Goal: Information Seeking & Learning: Learn about a topic

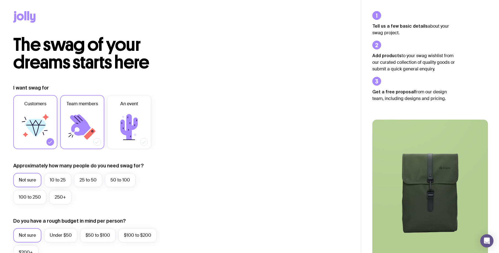
click at [88, 120] on icon at bounding box center [82, 126] width 33 height 33
click at [0, 0] on input "Team members" at bounding box center [0, 0] width 0 height 0
click at [47, 141] on div at bounding box center [50, 142] width 8 height 8
click at [0, 0] on input "Customers" at bounding box center [0, 0] width 0 height 0
click at [113, 184] on label "50 to 100" at bounding box center [120, 180] width 31 height 14
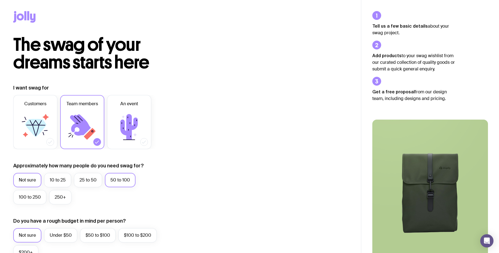
click at [0, 0] on input "50 to 100" at bounding box center [0, 0] width 0 height 0
click at [23, 197] on label "100 to 250" at bounding box center [29, 197] width 33 height 14
click at [0, 0] on input "100 to 250" at bounding box center [0, 0] width 0 height 0
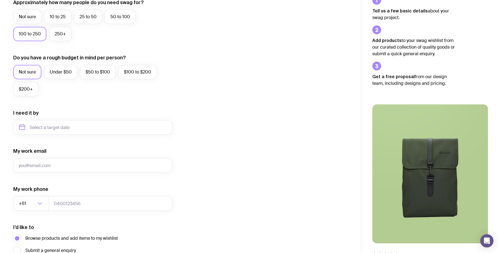
scroll to position [165, 0]
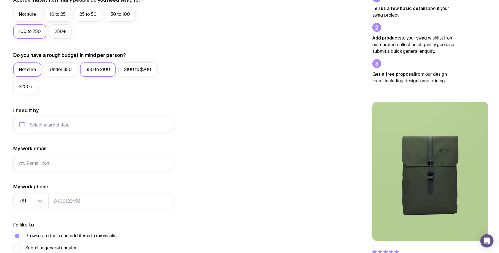
click at [91, 74] on label "$50 to $100" at bounding box center [98, 69] width 36 height 14
click at [0, 0] on input "$50 to $100" at bounding box center [0, 0] width 0 height 0
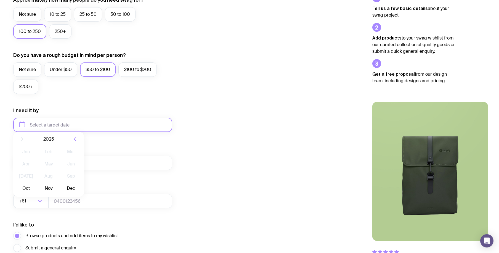
click at [84, 122] on input "text" at bounding box center [92, 124] width 159 height 14
click at [48, 192] on button "Nov" at bounding box center [48, 192] width 20 height 11
type input "[DATE]"
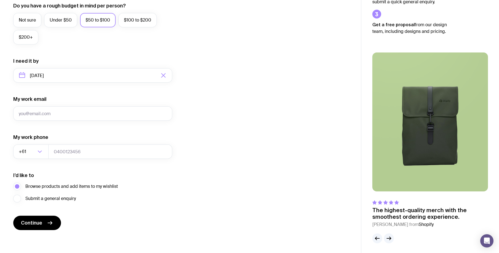
scroll to position [216, 0]
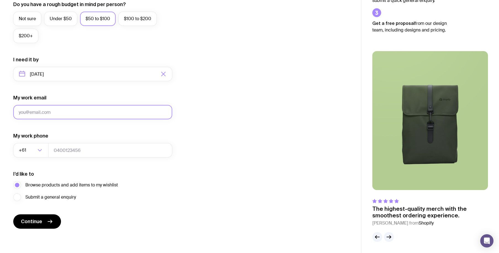
click at [48, 113] on input "My work email" at bounding box center [92, 112] width 159 height 14
type input "[PERSON_NAME][EMAIL_ADDRESS][PERSON_NAME][DOMAIN_NAME]"
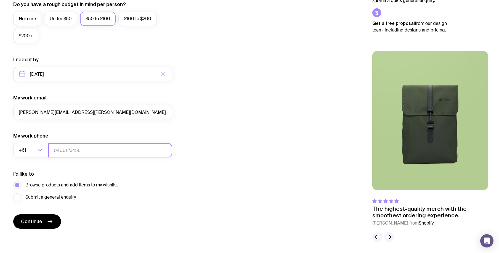
click at [89, 150] on input "tel" at bounding box center [110, 150] width 124 height 14
type input "0267208999"
click at [31, 196] on span "Submit a general enquiry" at bounding box center [50, 197] width 50 height 7
click at [0, 0] on input "Submit a general enquiry" at bounding box center [0, 0] width 0 height 0
click at [389, 237] on icon "button" at bounding box center [389, 237] width 4 height 0
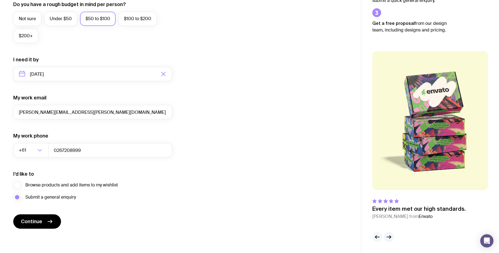
click at [376, 238] on icon "button" at bounding box center [377, 236] width 7 height 7
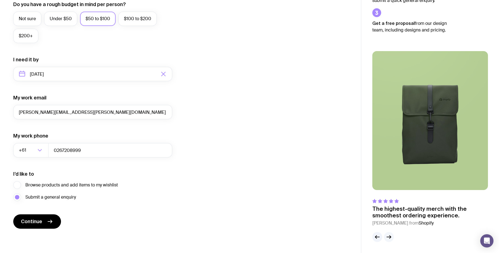
click at [387, 235] on icon "button" at bounding box center [388, 236] width 7 height 7
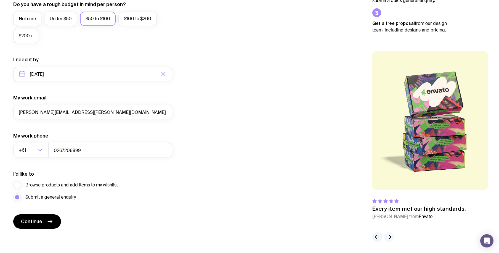
click at [387, 235] on icon "button" at bounding box center [388, 236] width 7 height 7
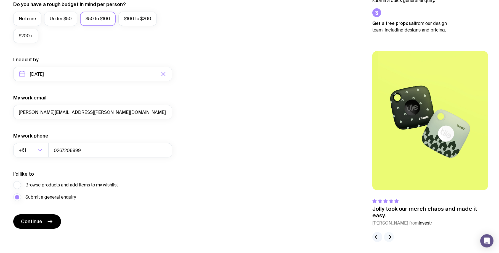
click at [387, 235] on icon "button" at bounding box center [388, 236] width 7 height 7
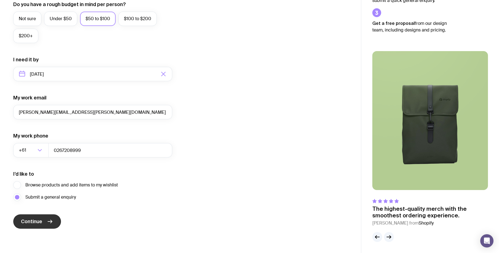
click at [34, 222] on span "Continue" at bounding box center [31, 221] width 21 height 7
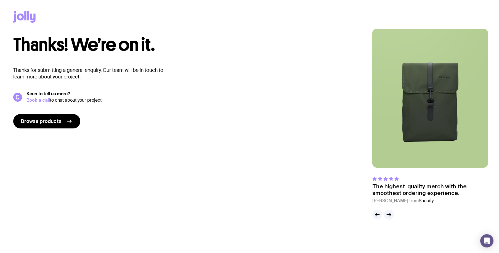
scroll to position [0, 0]
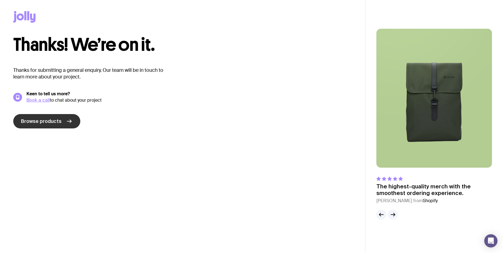
click at [36, 119] on span "Browse products" at bounding box center [41, 121] width 41 height 7
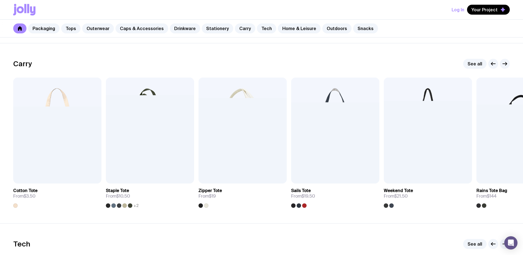
scroll to position [1186, 0]
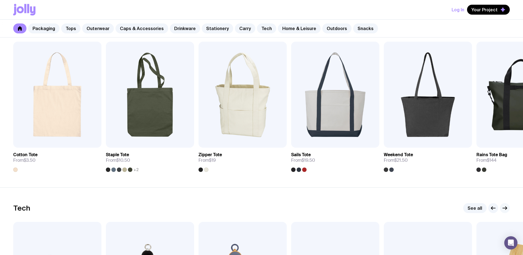
click at [498, 209] on icon "button" at bounding box center [505, 208] width 7 height 7
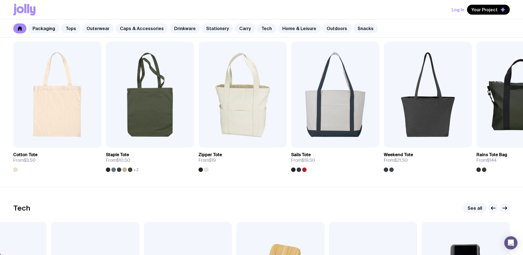
scroll to position [1103, 0]
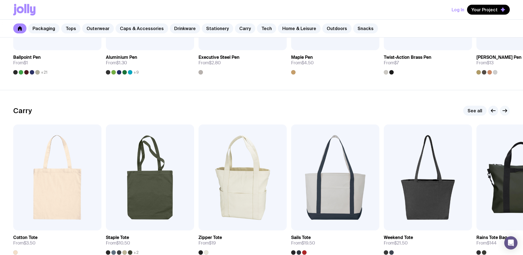
click at [498, 109] on icon "button" at bounding box center [505, 110] width 7 height 7
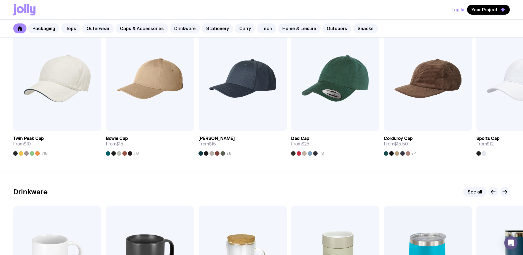
scroll to position [744, 0]
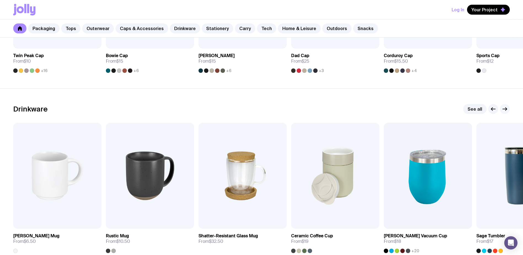
click at [498, 111] on icon "button" at bounding box center [505, 109] width 7 height 7
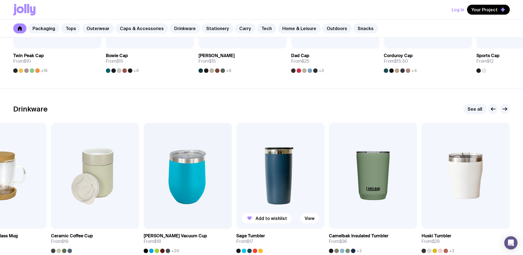
click at [273, 168] on img at bounding box center [280, 176] width 88 height 106
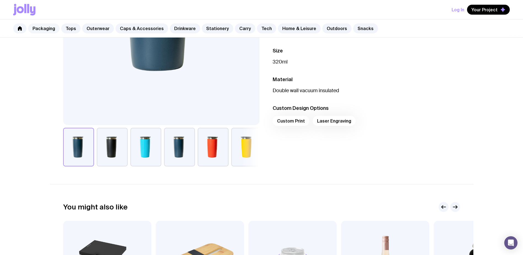
scroll to position [119, 0]
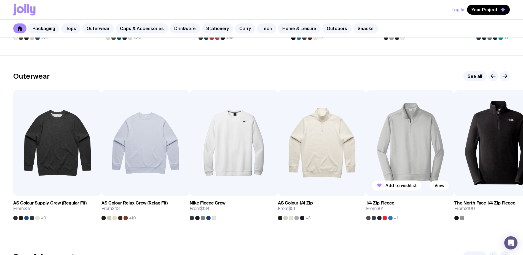
scroll to position [423, 0]
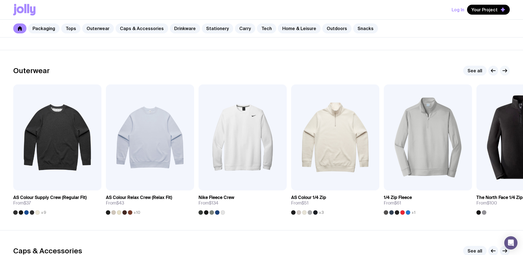
click at [498, 73] on icon "button" at bounding box center [505, 70] width 7 height 7
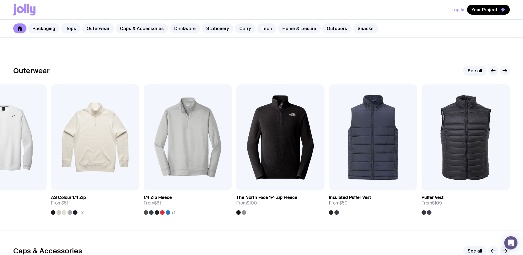
click at [498, 69] on icon "button" at bounding box center [505, 70] width 7 height 7
click at [498, 71] on icon "button" at bounding box center [505, 71] width 4 height 0
click at [498, 72] on icon "button" at bounding box center [505, 70] width 7 height 7
click at [496, 71] on icon "button" at bounding box center [493, 70] width 7 height 7
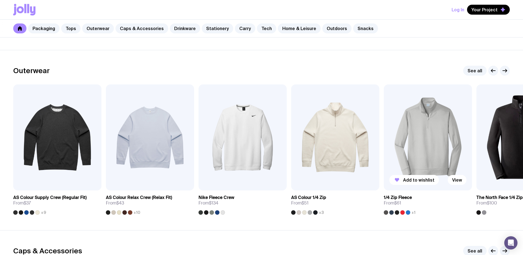
click at [425, 143] on img at bounding box center [428, 137] width 88 height 106
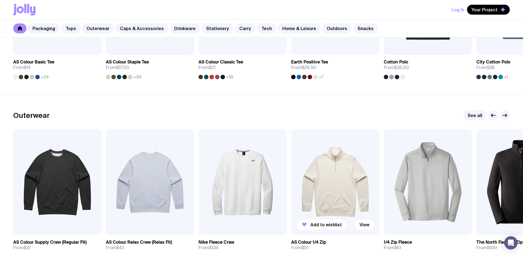
scroll to position [423, 0]
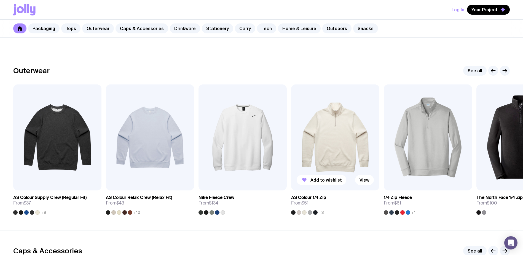
click at [342, 149] on img at bounding box center [335, 137] width 88 height 106
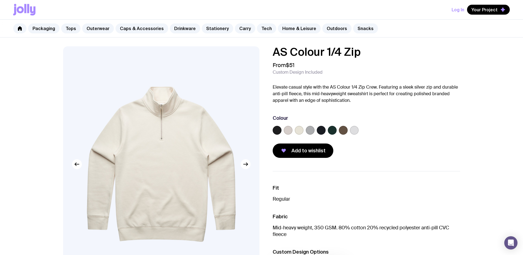
click at [311, 132] on label at bounding box center [310, 130] width 9 height 9
click at [0, 0] on input "radio" at bounding box center [0, 0] width 0 height 0
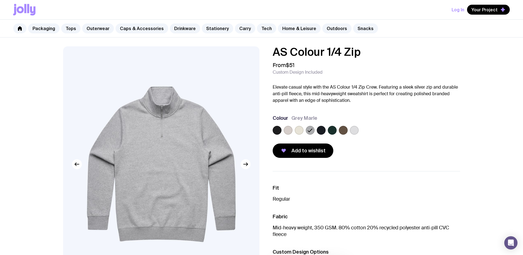
click at [298, 130] on label at bounding box center [299, 130] width 9 height 9
click at [0, 0] on input "radio" at bounding box center [0, 0] width 0 height 0
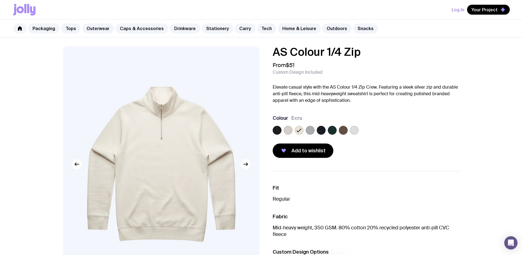
click at [359, 129] on div at bounding box center [366, 131] width 187 height 11
click at [356, 129] on label at bounding box center [354, 130] width 9 height 9
click at [0, 0] on input "radio" at bounding box center [0, 0] width 0 height 0
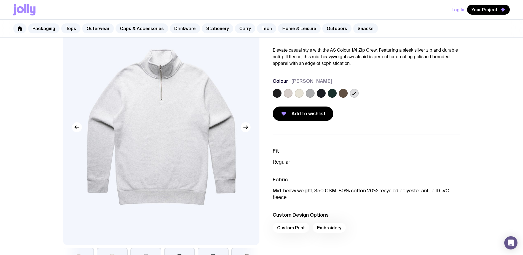
scroll to position [28, 0]
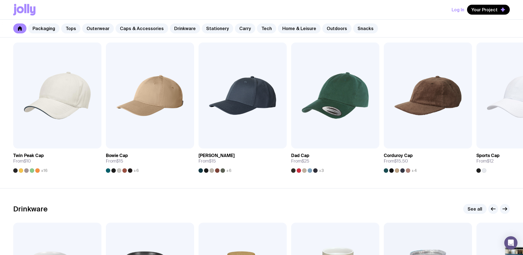
scroll to position [643, 0]
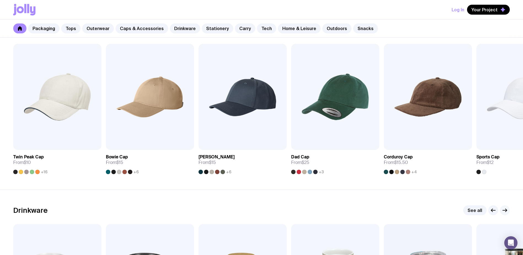
click at [498, 211] on icon "button" at bounding box center [505, 210] width 7 height 7
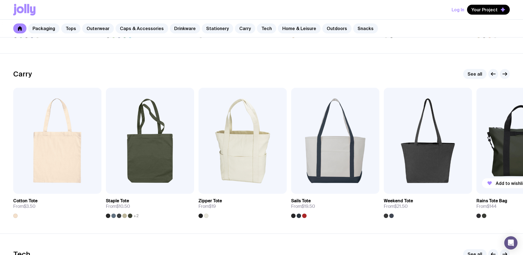
scroll to position [1333, 0]
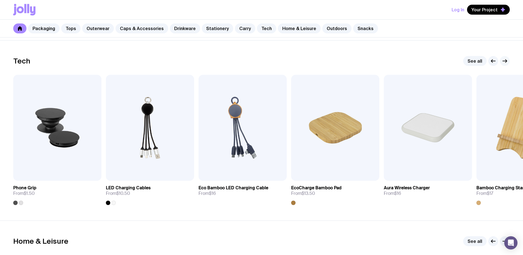
click at [498, 61] on icon "button" at bounding box center [505, 61] width 7 height 7
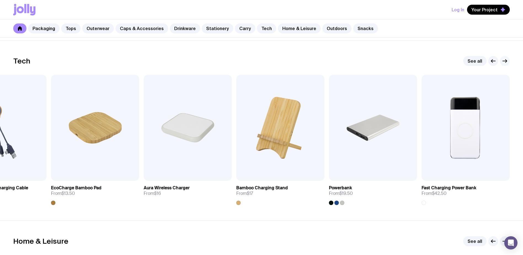
click at [498, 61] on icon "button" at bounding box center [505, 61] width 7 height 7
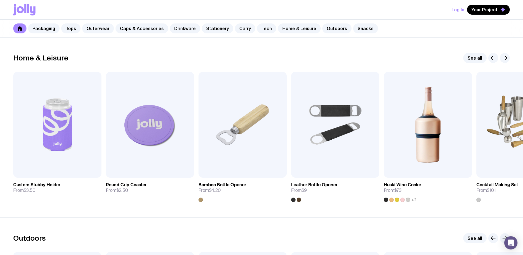
scroll to position [1526, 0]
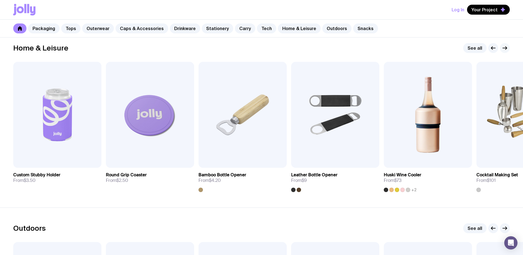
click at [498, 49] on icon "button" at bounding box center [505, 48] width 7 height 7
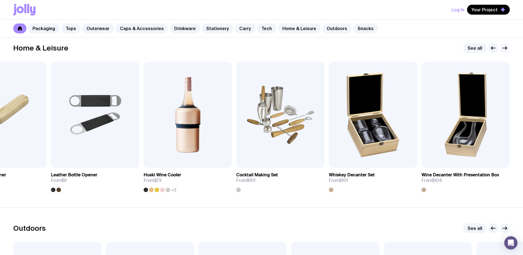
click at [498, 49] on icon "button" at bounding box center [505, 48] width 7 height 7
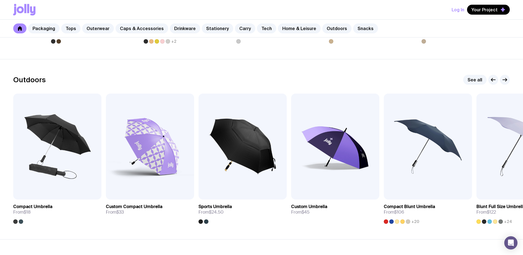
scroll to position [1691, 0]
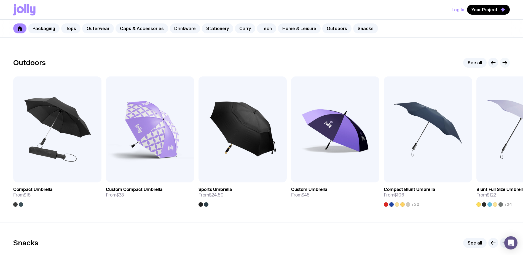
click at [498, 62] on icon "button" at bounding box center [505, 62] width 7 height 7
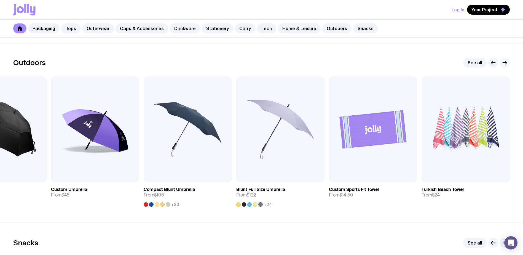
click at [498, 62] on icon "button" at bounding box center [505, 62] width 7 height 7
click at [498, 63] on icon "button" at bounding box center [505, 62] width 7 height 7
click at [467, 143] on img at bounding box center [466, 129] width 88 height 106
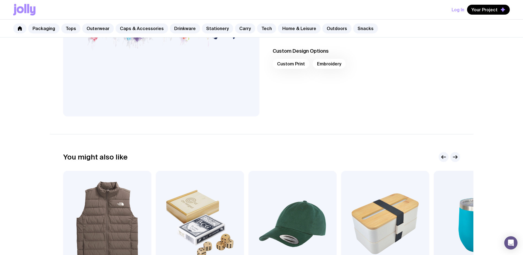
scroll to position [55, 0]
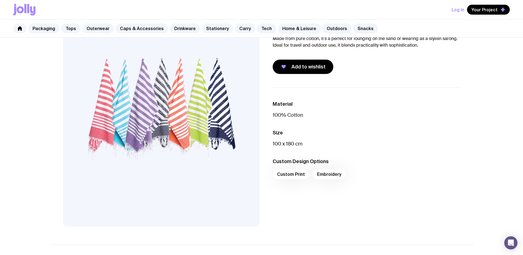
click at [330, 173] on div "Custom Print Embroidery" at bounding box center [366, 175] width 187 height 13
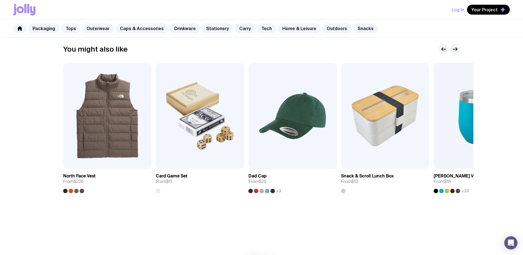
scroll to position [276, 0]
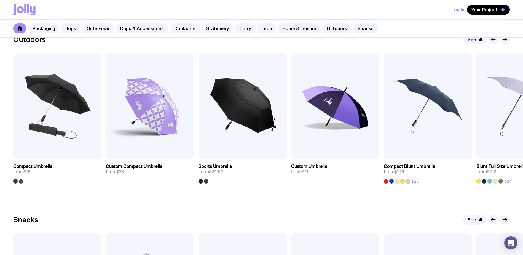
scroll to position [1706, 0]
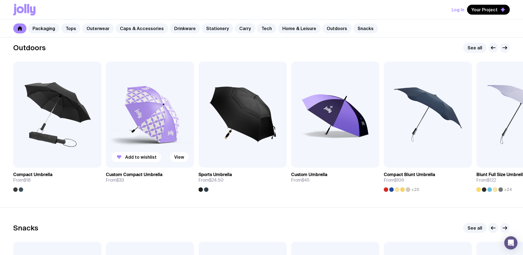
click at [147, 123] on img at bounding box center [150, 114] width 88 height 106
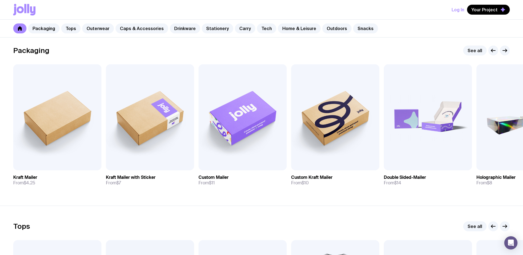
scroll to position [78, 0]
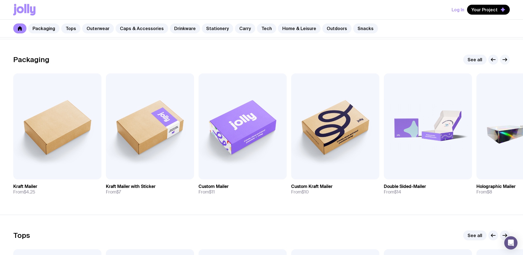
click at [498, 58] on icon "button" at bounding box center [505, 59] width 7 height 7
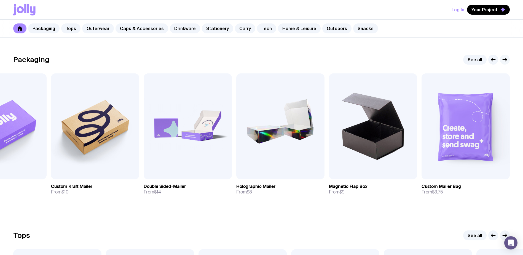
click at [498, 58] on icon "button" at bounding box center [505, 59] width 1 height 3
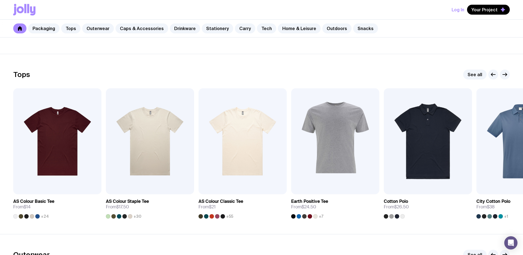
scroll to position [243, 0]
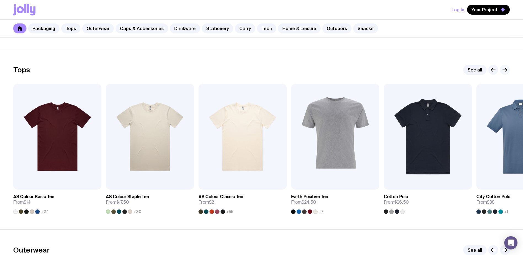
click at [498, 68] on icon "button" at bounding box center [505, 69] width 7 height 7
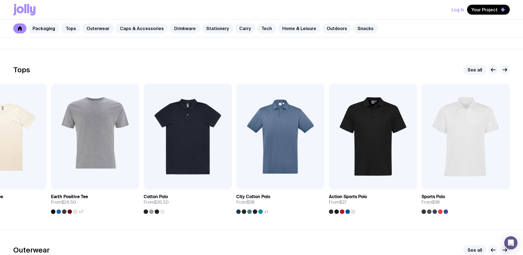
click at [498, 68] on icon "button" at bounding box center [505, 69] width 7 height 7
click at [498, 69] on g "button" at bounding box center [505, 69] width 4 height 3
click at [498, 71] on icon "button" at bounding box center [505, 69] width 7 height 7
click at [24, 11] on icon at bounding box center [24, 10] width 22 height 12
click at [44, 29] on link "Packaging" at bounding box center [43, 28] width 31 height 10
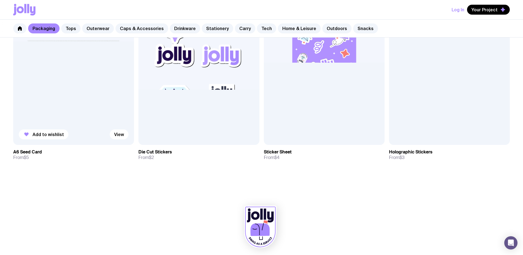
scroll to position [700, 0]
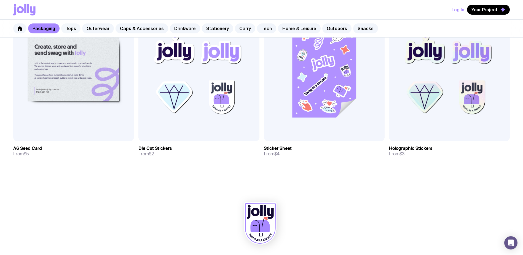
click at [70, 27] on link "Tops" at bounding box center [70, 28] width 19 height 10
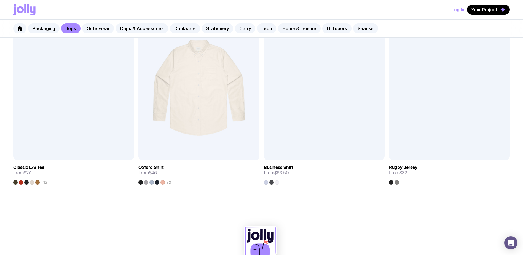
scroll to position [713, 0]
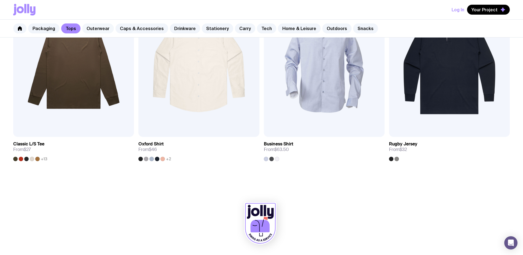
click at [101, 29] on link "Outerwear" at bounding box center [98, 28] width 32 height 10
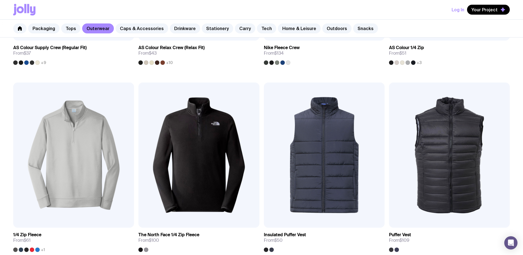
scroll to position [110, 0]
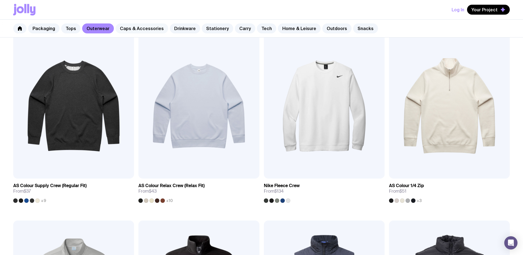
click at [128, 30] on link "Caps & Accessories" at bounding box center [142, 28] width 53 height 10
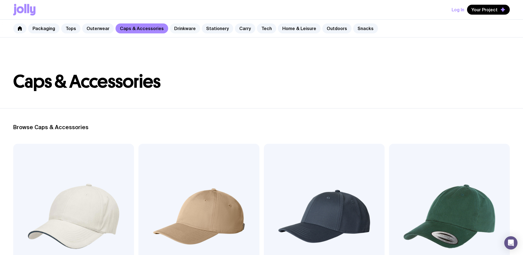
click at [184, 29] on link "Drinkware" at bounding box center [185, 28] width 30 height 10
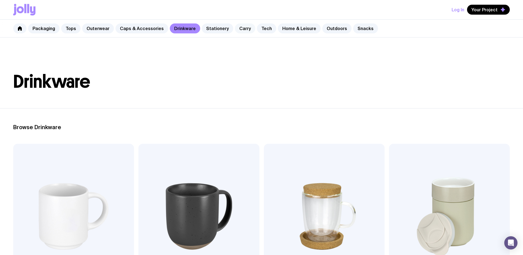
click at [235, 27] on link "Carry" at bounding box center [245, 28] width 20 height 10
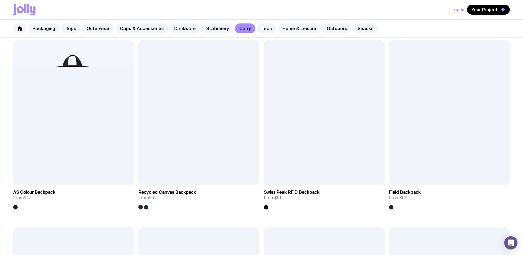
scroll to position [469, 0]
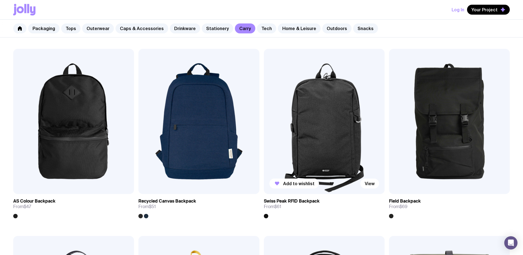
click at [307, 116] on img at bounding box center [324, 121] width 121 height 145
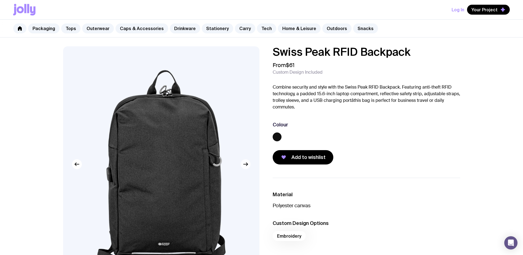
click at [248, 163] on icon "button" at bounding box center [245, 164] width 7 height 7
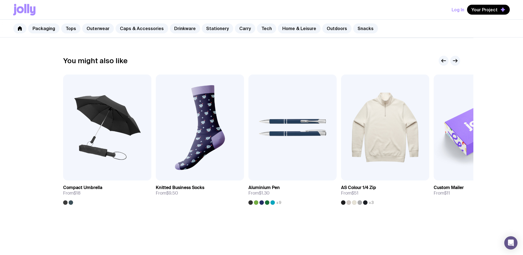
scroll to position [303, 0]
click at [283, 31] on link "Home & Leisure" at bounding box center [299, 28] width 43 height 10
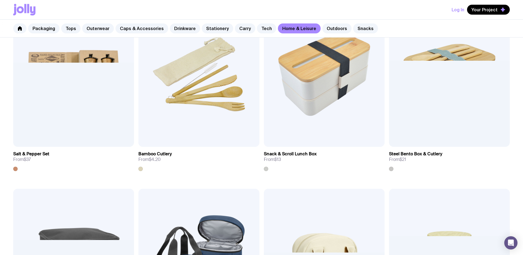
scroll to position [550, 0]
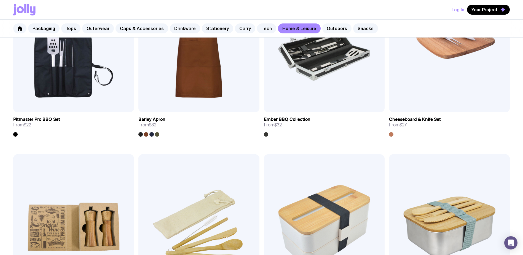
click at [324, 26] on link "Outdoors" at bounding box center [336, 28] width 29 height 10
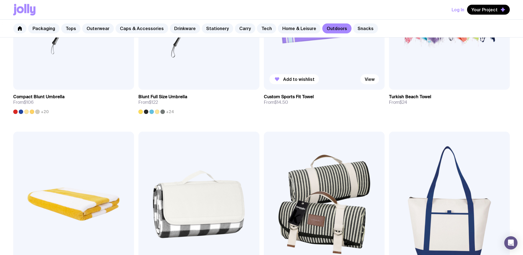
scroll to position [469, 0]
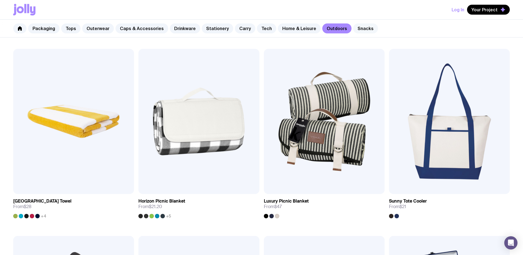
click at [355, 30] on link "Snacks" at bounding box center [365, 28] width 25 height 10
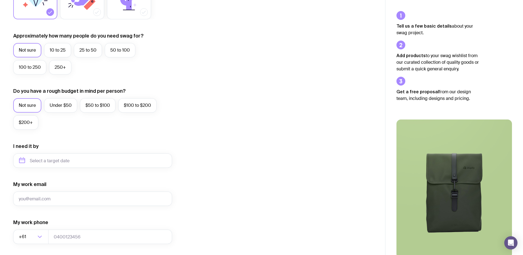
scroll to position [49, 0]
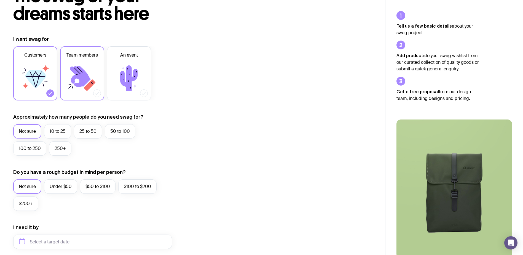
click at [91, 65] on icon at bounding box center [82, 78] width 33 height 33
click at [0, 0] on input "Team members" at bounding box center [0, 0] width 0 height 0
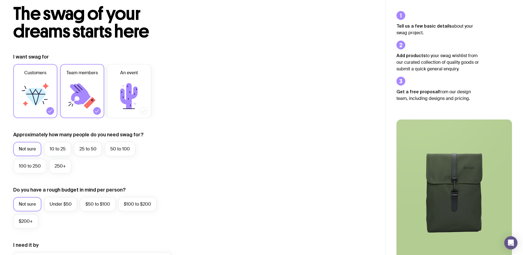
scroll to position [0, 0]
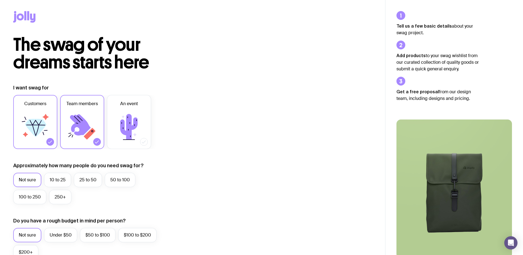
click at [30, 19] on icon at bounding box center [24, 17] width 22 height 12
